Goal: Task Accomplishment & Management: Use online tool/utility

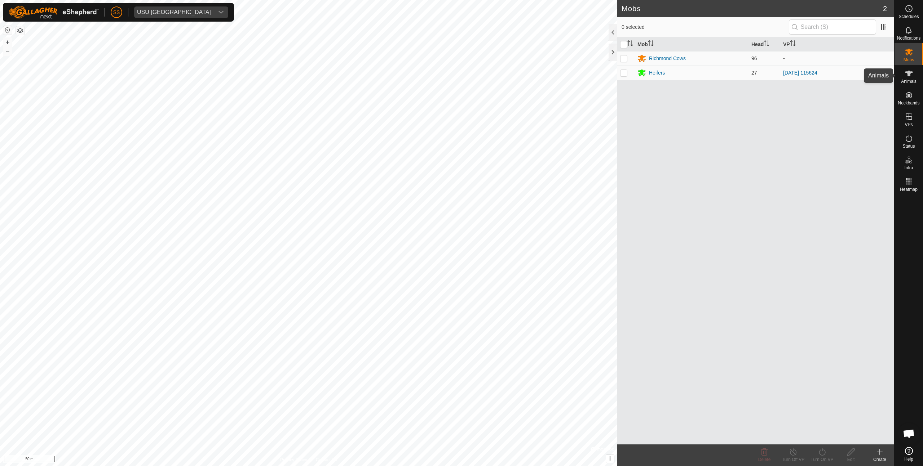
click at [910, 82] on span "Animals" at bounding box center [909, 81] width 16 height 4
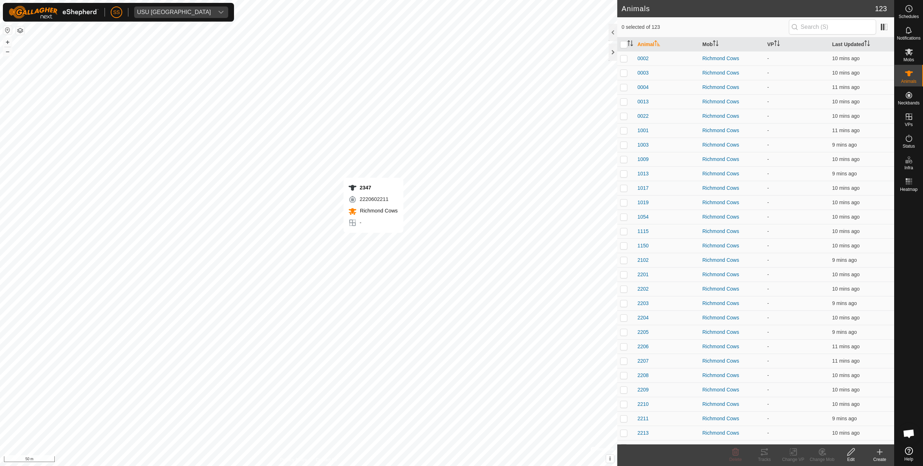
checkbox input "true"
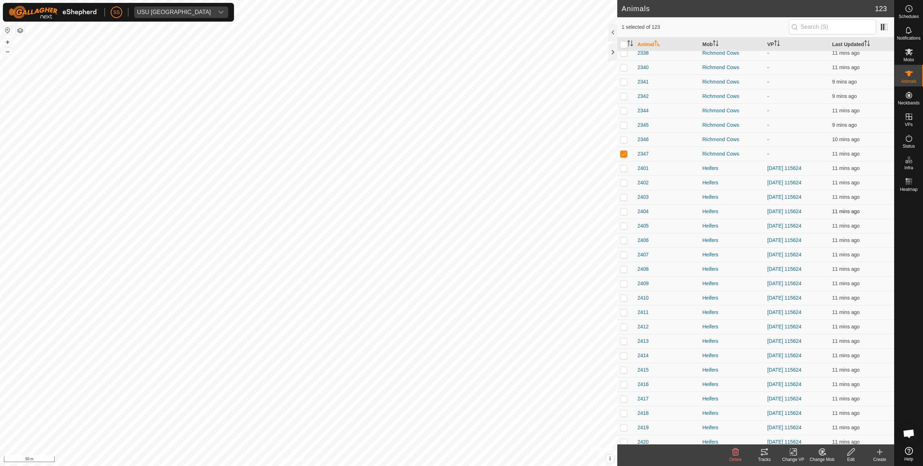
scroll to position [1013, 0]
click at [707, 156] on div "Richmond Cows" at bounding box center [731, 156] width 59 height 8
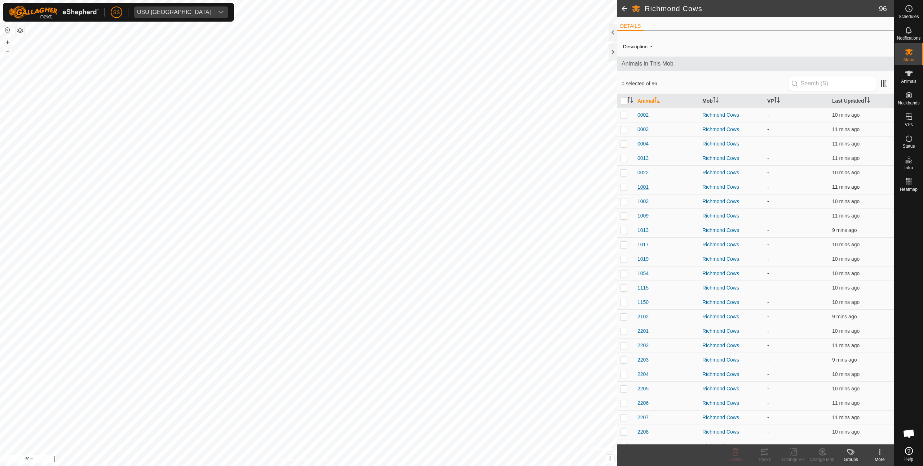
click at [644, 186] on span "1001" at bounding box center [642, 187] width 11 height 8
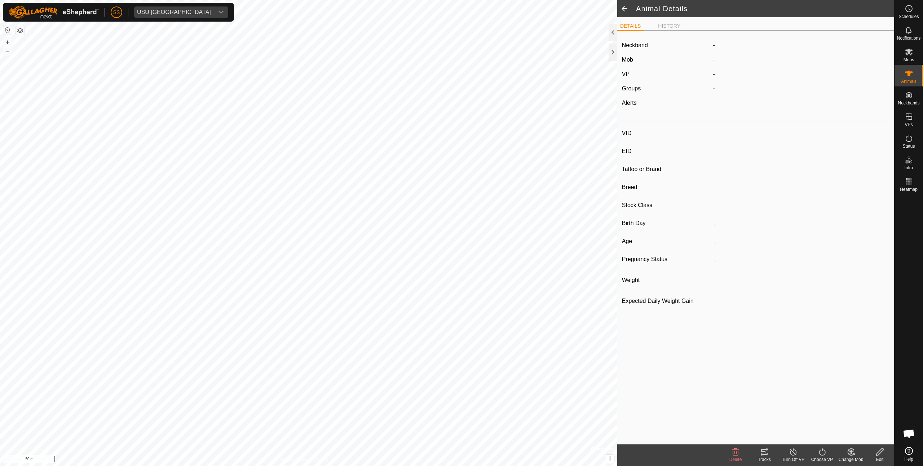
type input "1001"
type input "-"
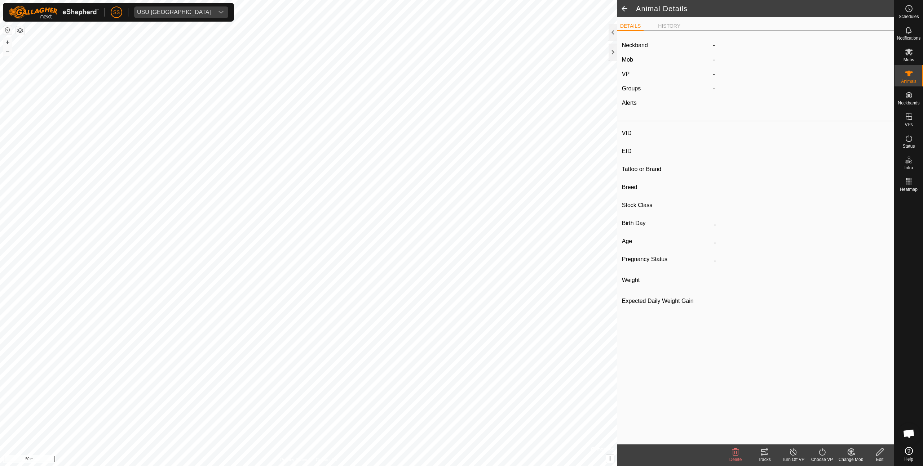
type input "0 kg"
type input "-"
type input "2409"
type input "-"
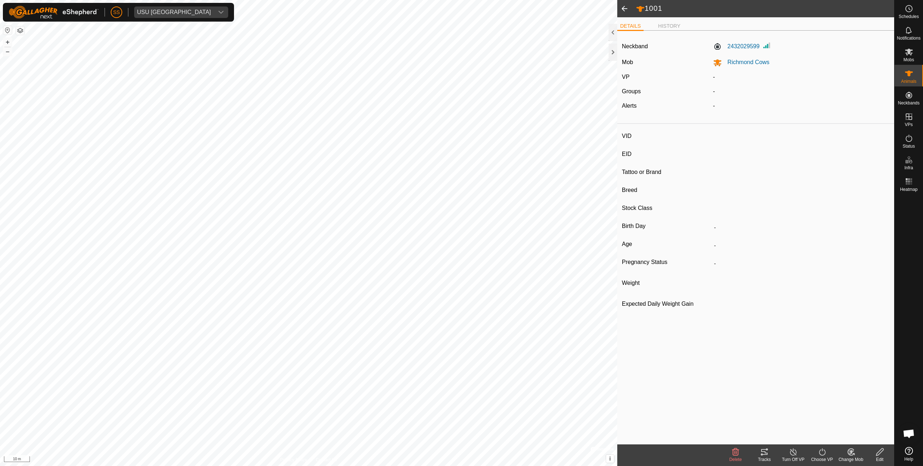
type input "-"
type input "0 kg"
type input "-"
click at [761, 457] on div "Tracks" at bounding box center [764, 460] width 29 height 6
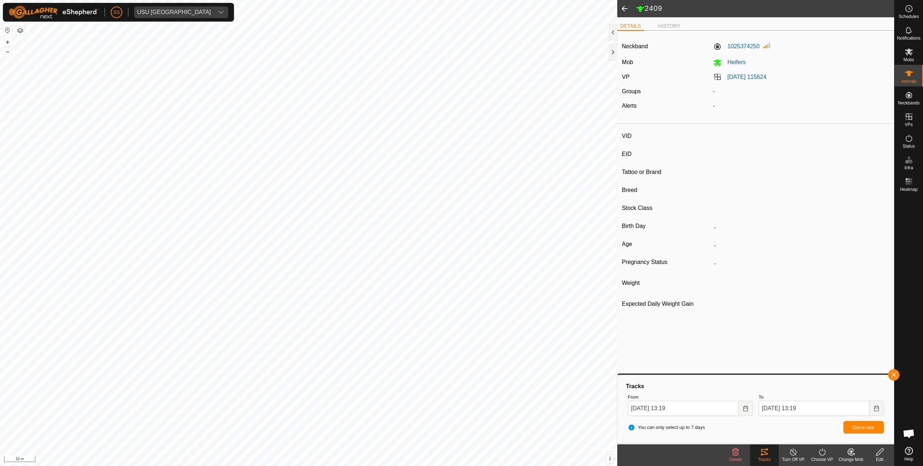
type input "2407"
type input "-"
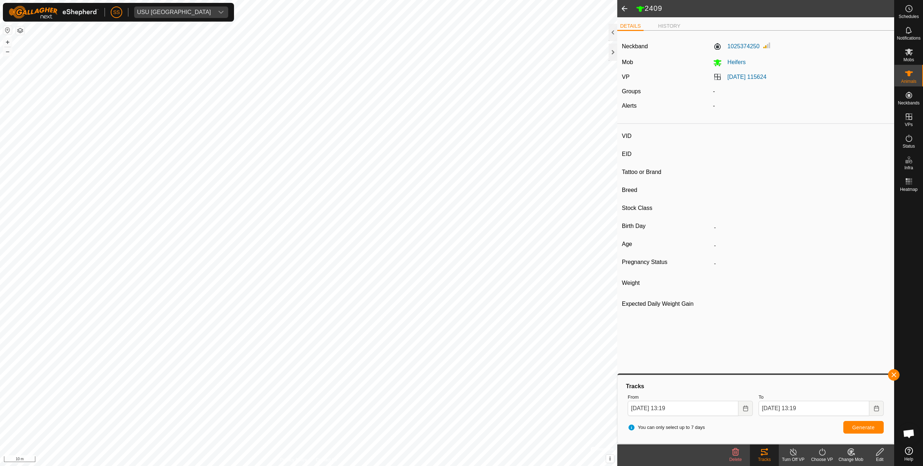
type input "0 kg"
type input "-"
click at [866, 429] on span "Generate" at bounding box center [863, 428] width 22 height 6
click at [911, 75] on icon at bounding box center [909, 73] width 9 height 9
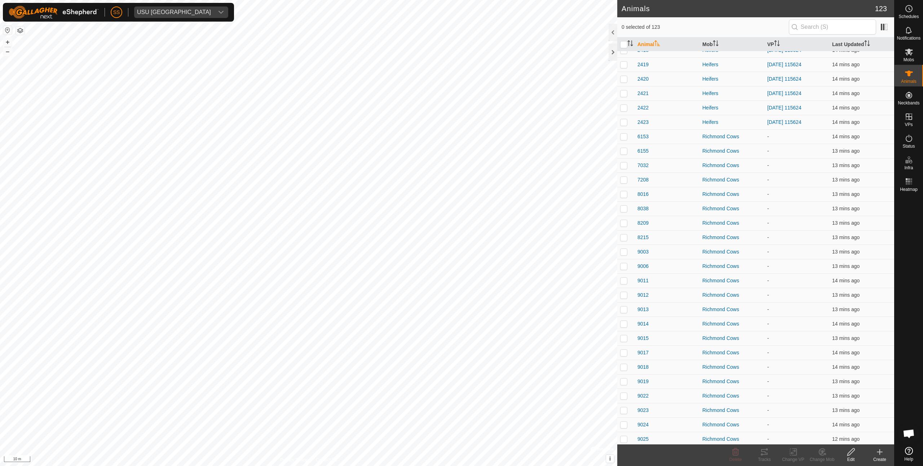
scroll to position [1380, 0]
click at [887, 28] on span at bounding box center [884, 27] width 12 height 12
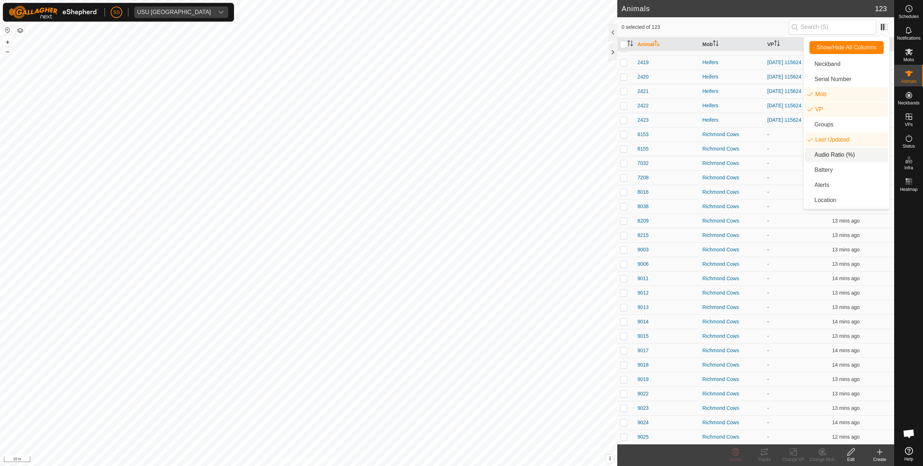
click at [816, 154] on li "Audio Ratio (%)" at bounding box center [846, 155] width 83 height 14
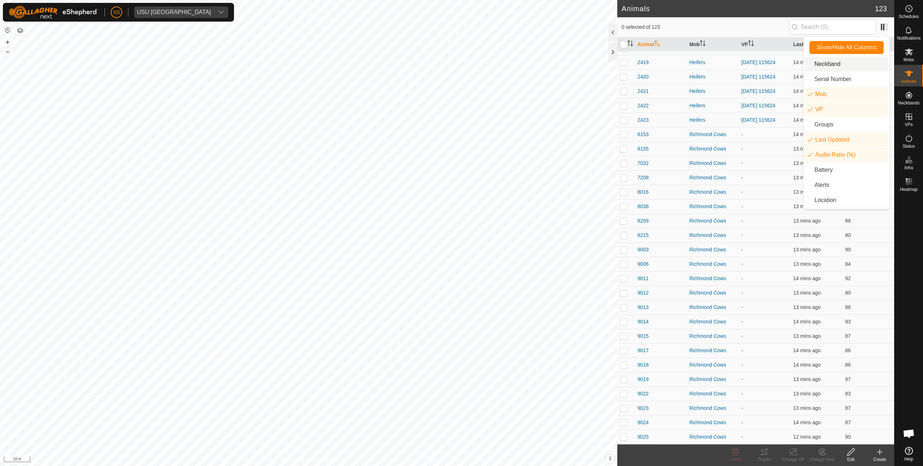
click at [845, 9] on h2 "Animals" at bounding box center [748, 8] width 253 height 9
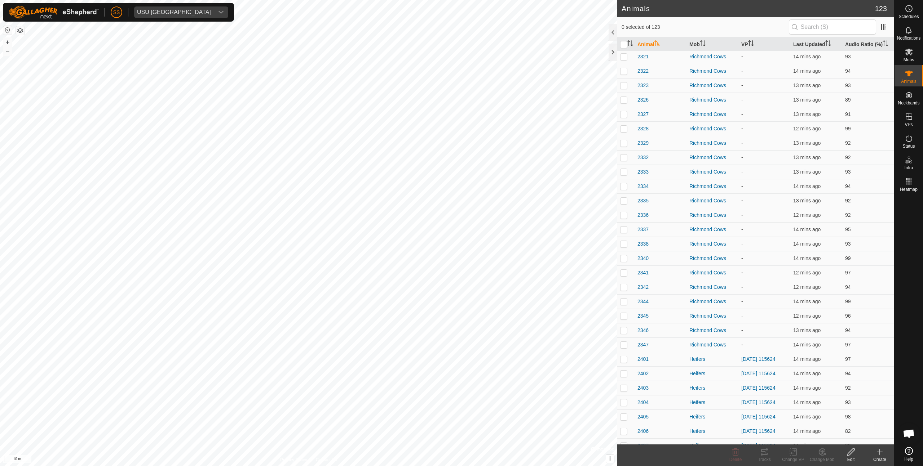
scroll to position [825, 0]
